Goal: Navigation & Orientation: Find specific page/section

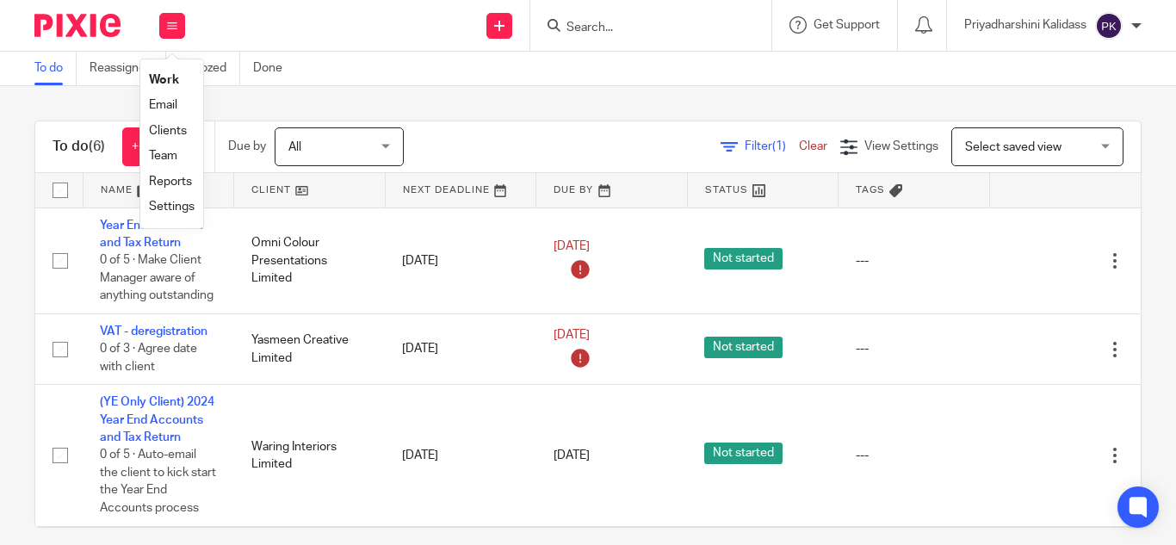
click at [172, 104] on link "Email" at bounding box center [163, 105] width 28 height 12
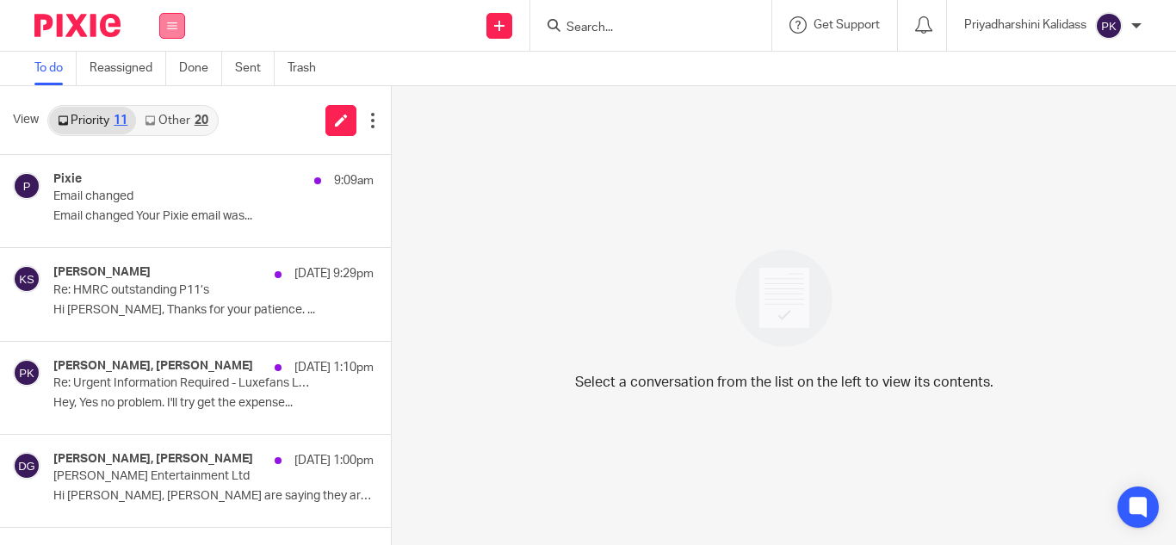
click at [177, 26] on icon at bounding box center [172, 26] width 10 height 10
click at [168, 78] on link "Work" at bounding box center [163, 80] width 28 height 12
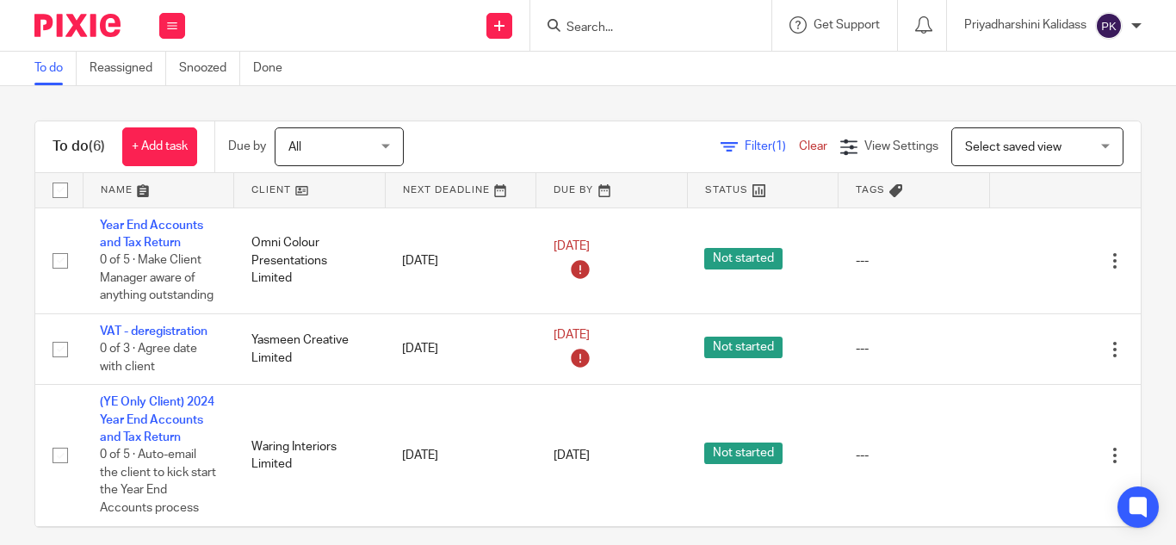
click at [1133, 27] on div at bounding box center [1137, 26] width 10 height 10
click at [1089, 95] on span "Email integration" at bounding box center [1088, 94] width 90 height 12
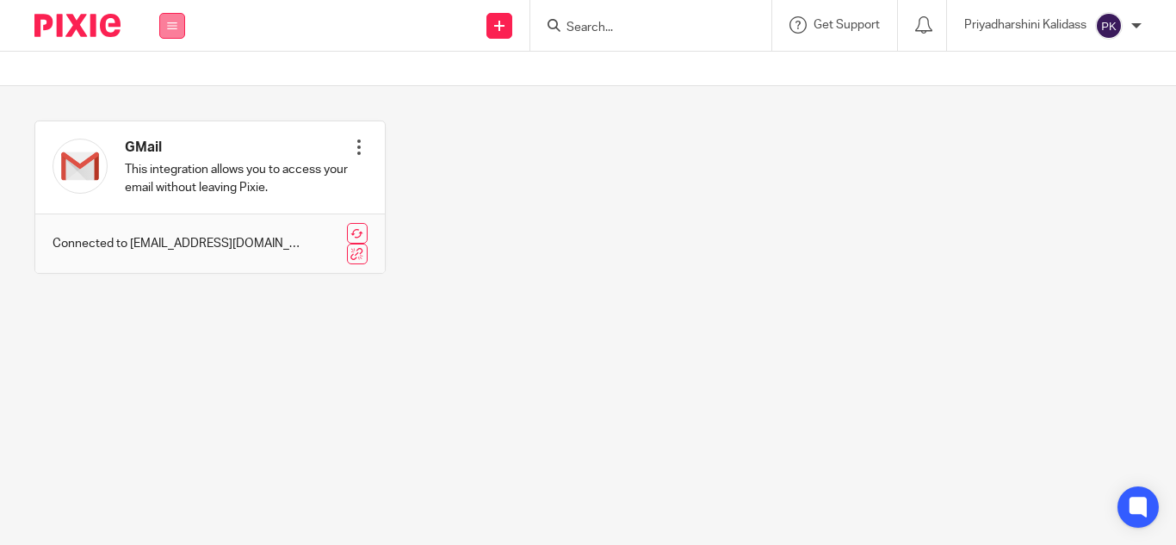
click at [168, 26] on icon at bounding box center [172, 26] width 10 height 10
click at [155, 75] on link "Work" at bounding box center [162, 80] width 28 height 12
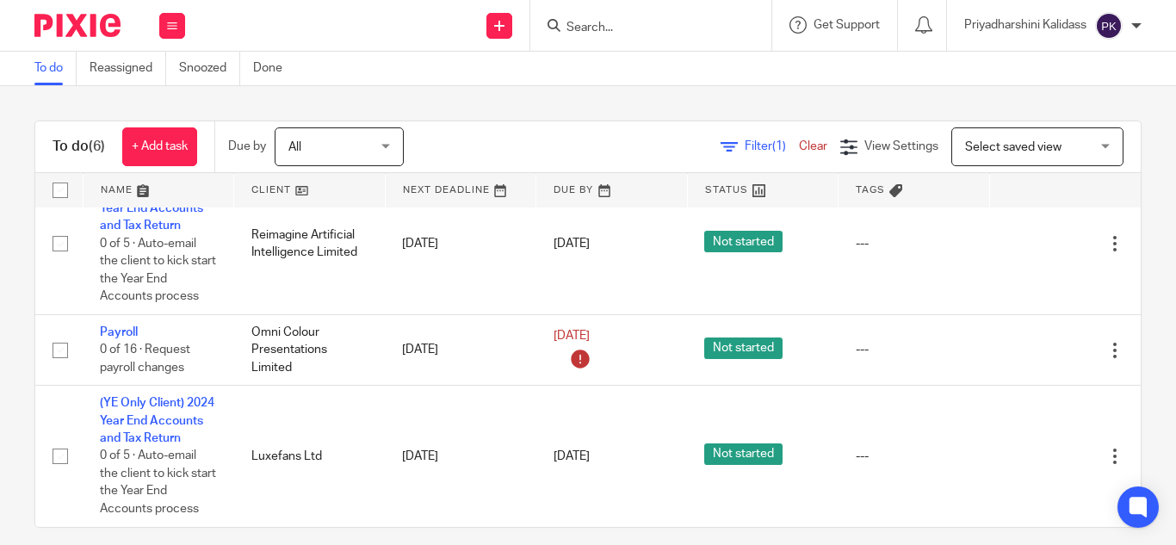
scroll to position [17, 0]
